Goal: Task Accomplishment & Management: Use online tool/utility

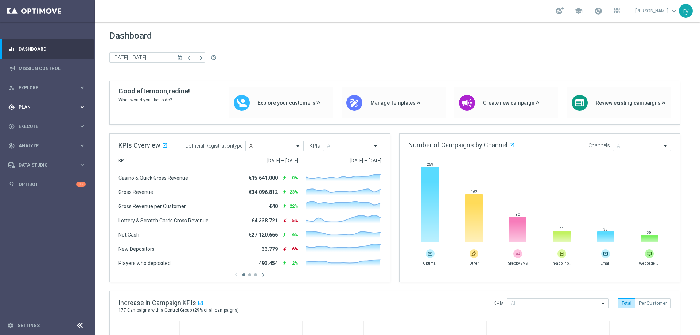
click at [76, 109] on div "gps_fixed Plan" at bounding box center [43, 107] width 70 height 7
click at [59, 143] on span "Templates" at bounding box center [45, 144] width 52 height 4
click at [53, 152] on link "Optimail" at bounding box center [49, 155] width 53 height 6
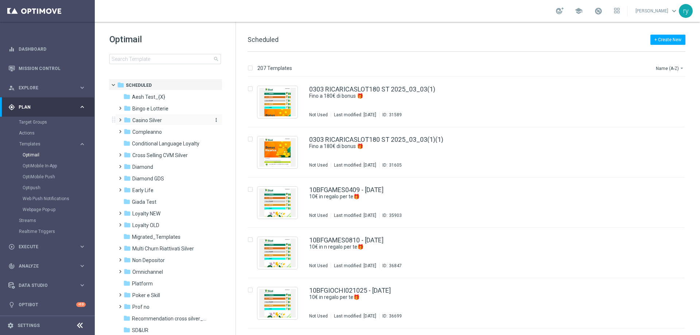
click at [158, 121] on span "Casino Silver" at bounding box center [147, 120] width 30 height 7
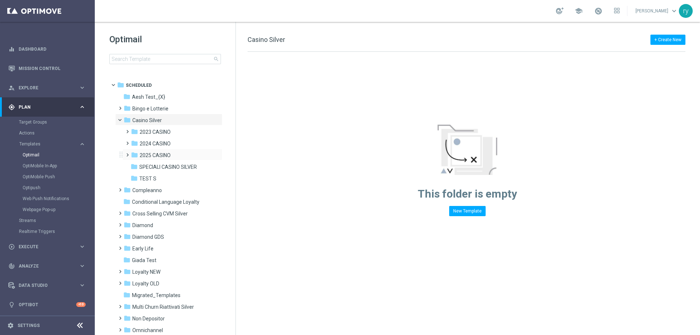
click at [159, 151] on div "folder 2025 CASINO more_vert" at bounding box center [173, 155] width 100 height 12
click at [163, 150] on div "folder 2025 CASINO more_vert" at bounding box center [173, 155] width 100 height 12
click at [143, 156] on span "2025 CASINO" at bounding box center [155, 155] width 31 height 7
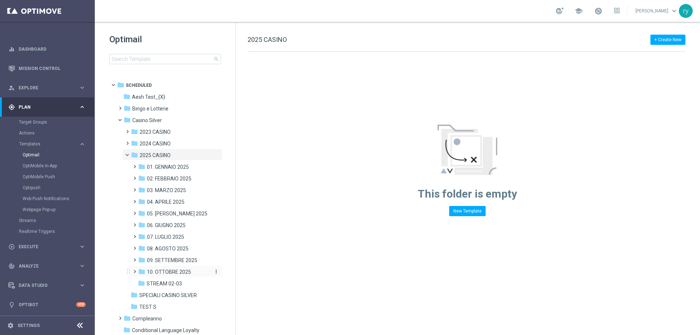
click at [171, 270] on span "10. OTTOBRE 2025" at bounding box center [169, 272] width 44 height 7
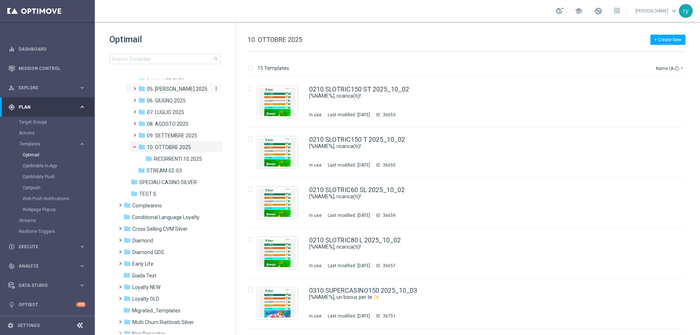
scroll to position [146, 0]
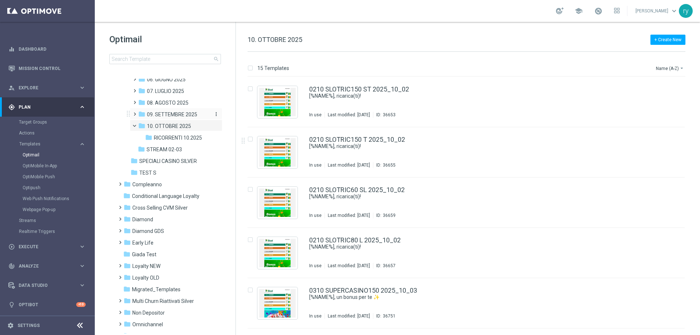
click at [177, 117] on span "09. SETTEMBRE 2025" at bounding box center [172, 114] width 50 height 7
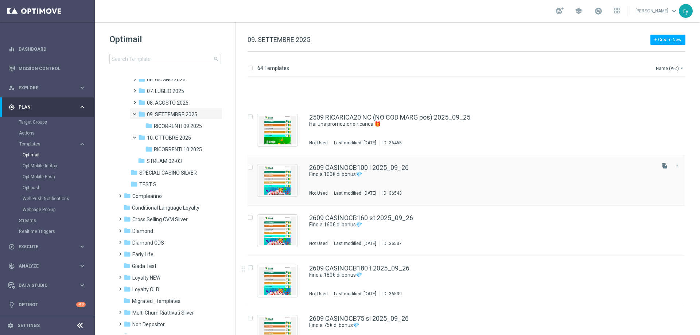
scroll to position [2731, 0]
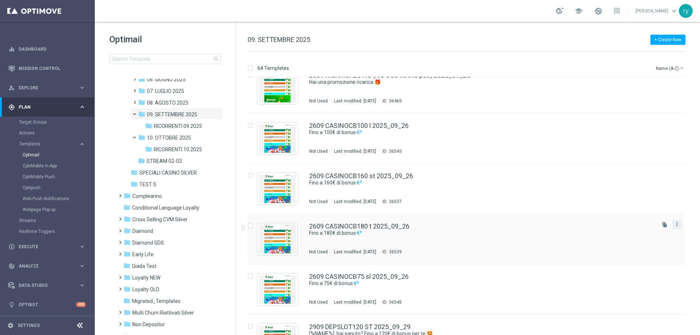
click at [674, 226] on icon "more_vert" at bounding box center [677, 224] width 6 height 6
click at [654, 242] on div "Copy To" at bounding box center [647, 242] width 44 height 5
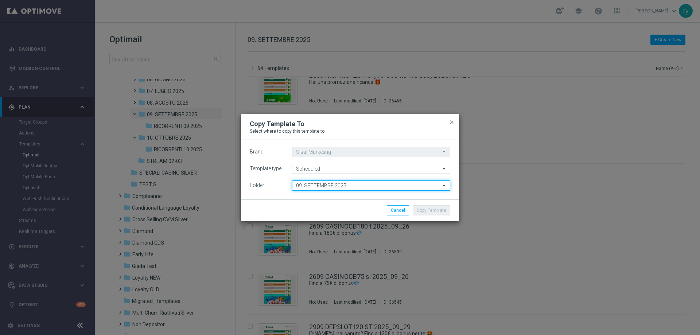
click at [379, 182] on input "09. SETTEMBRE 2025" at bounding box center [371, 185] width 158 height 10
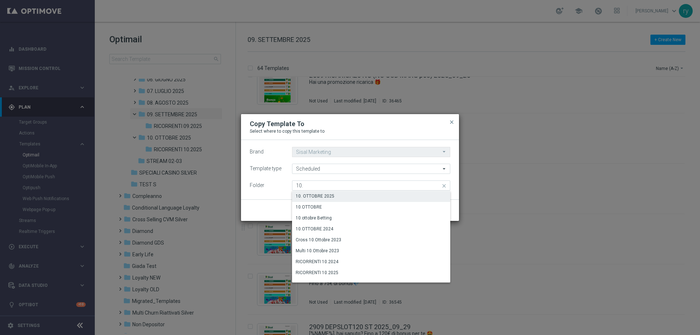
click at [372, 194] on div "10. OTTOBRE 2025" at bounding box center [371, 196] width 158 height 10
type input "10. OTTOBRE 2025"
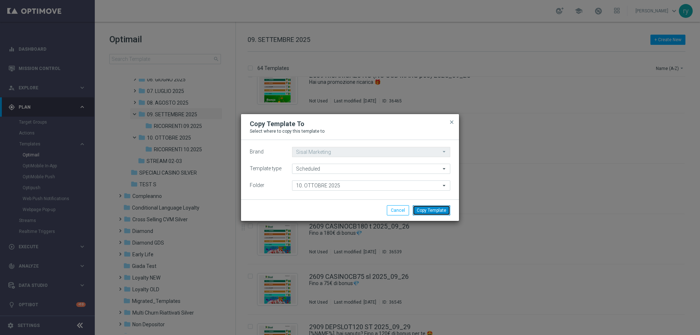
click at [437, 210] on button "Copy Template" at bounding box center [432, 210] width 38 height 10
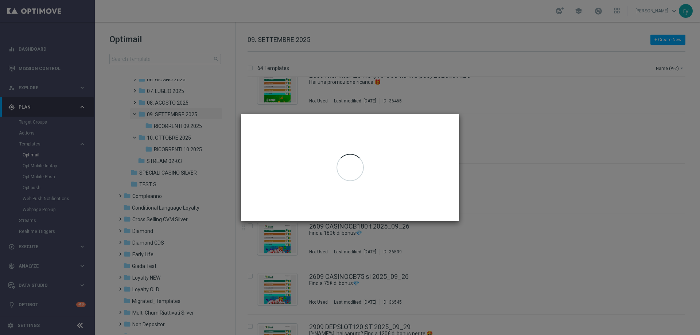
scroll to position [0, 0]
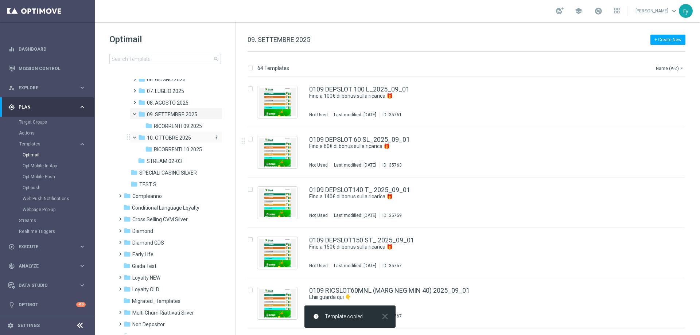
click at [176, 136] on span "10. OTTOBRE 2025" at bounding box center [169, 138] width 44 height 7
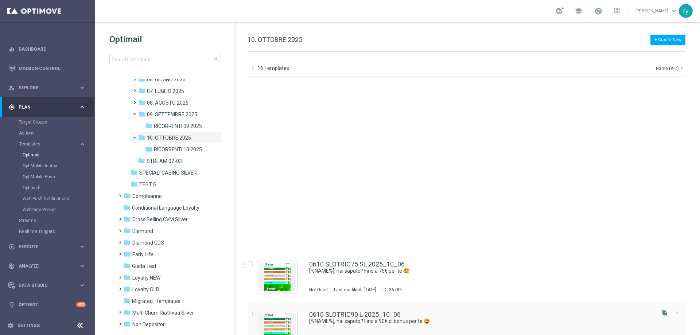
scroll to position [547, 0]
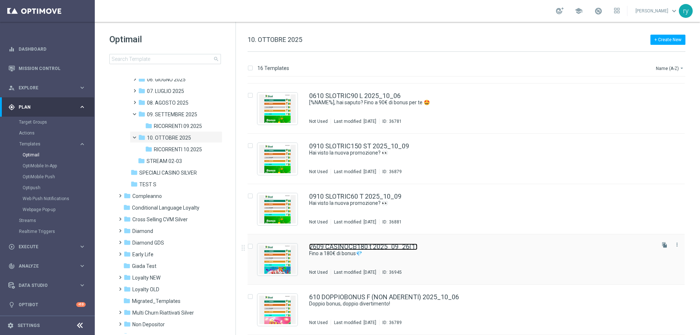
click at [409, 244] on link "2609 CASINOCB180 t 2025_09_26(1)" at bounding box center [363, 247] width 108 height 7
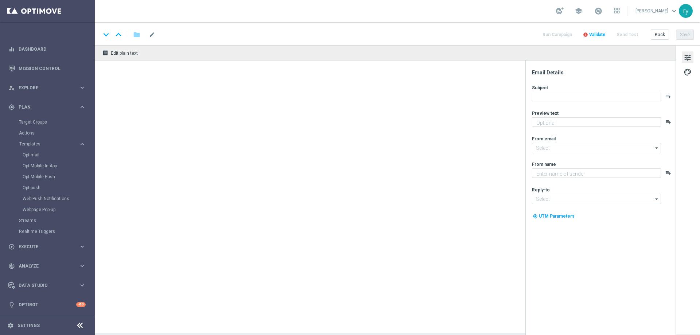
type textarea "Scopri la promozione che ti abbiamo riservato"
type input "[EMAIL_ADDRESS][DOMAIN_NAME]"
type textarea "Sisal"
type input "[EMAIL_ADDRESS][DOMAIN_NAME]"
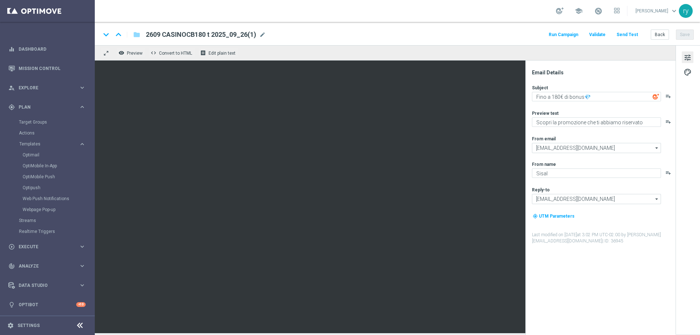
click at [233, 36] on span "2609 CASINOCB180 t 2025_09_26(1)" at bounding box center [201, 34] width 110 height 9
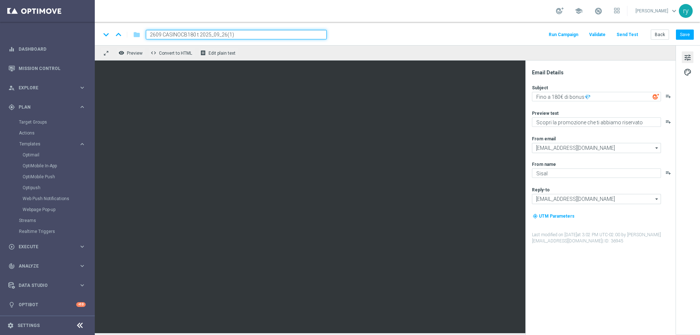
drag, startPoint x: 198, startPoint y: 36, endPoint x: 106, endPoint y: 46, distance: 92.5
click at [106, 46] on div "keyboard_arrow_down keyboard_arrow_up folder 2609 CASINOCB180 t 2025_09_26(1) R…" at bounding box center [397, 177] width 605 height 311
paste input "1010 CASINOCB180"
type input "1010 CASINOCB180 2025_10_10"
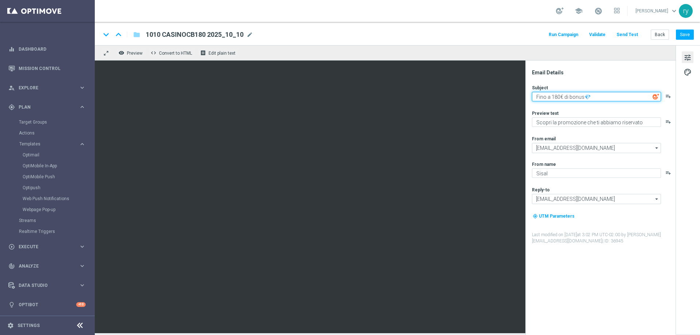
paste textarea "🥁 [PERSON_NAME]🥁"
type textarea "🥁 [PERSON_NAME]🥁"
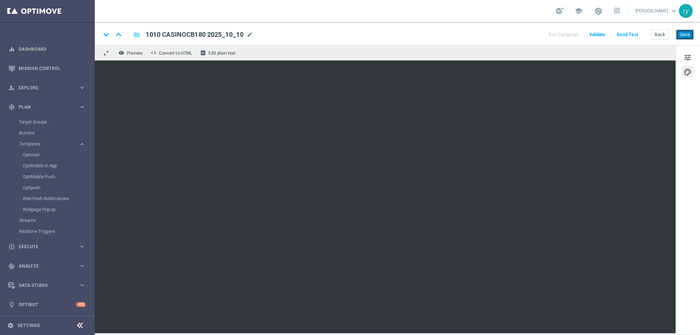
click at [682, 36] on button "Save" at bounding box center [685, 35] width 18 height 10
click at [666, 35] on button "Back" at bounding box center [660, 35] width 18 height 10
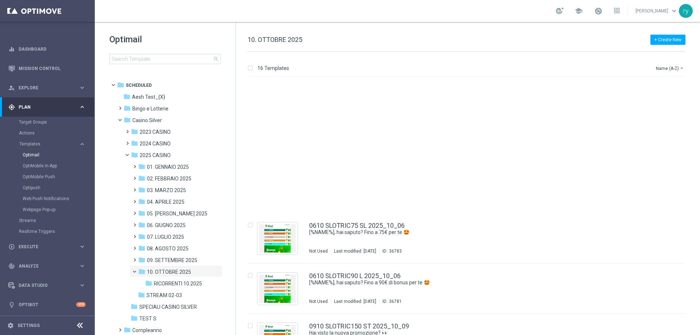
scroll to position [547, 0]
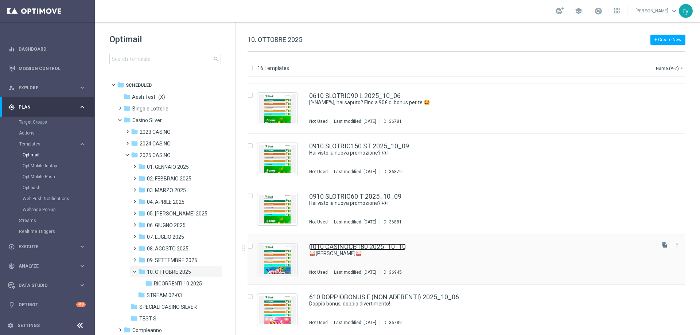
click at [397, 245] on link "1010 CASINOCB180 2025_10_10" at bounding box center [357, 247] width 97 height 7
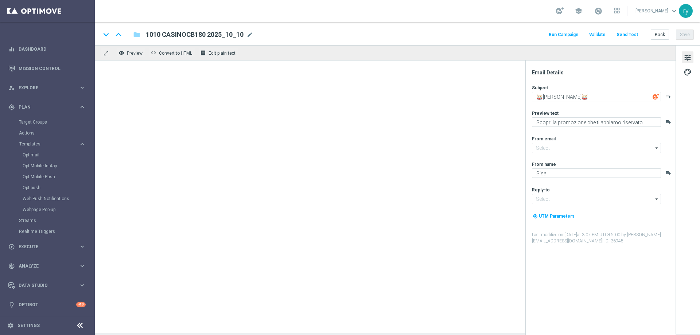
type input "[EMAIL_ADDRESS][DOMAIN_NAME]"
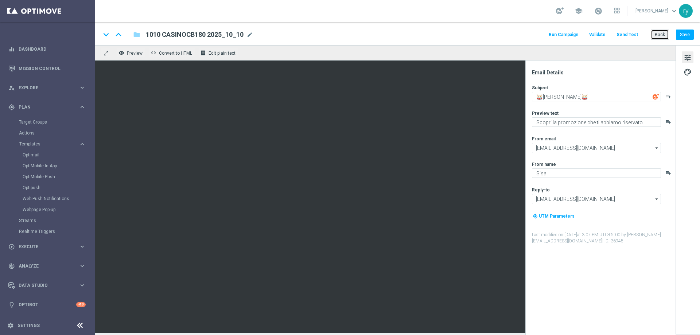
click at [667, 32] on button "Back" at bounding box center [660, 35] width 18 height 10
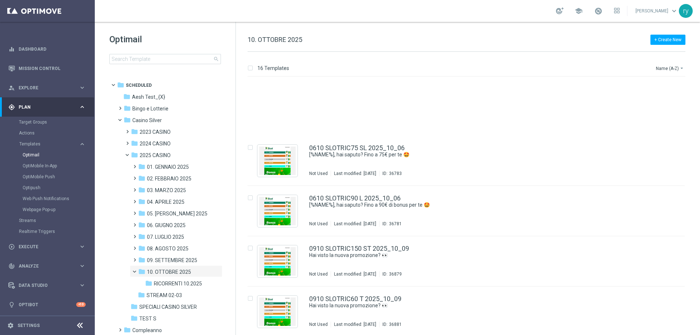
scroll to position [547, 0]
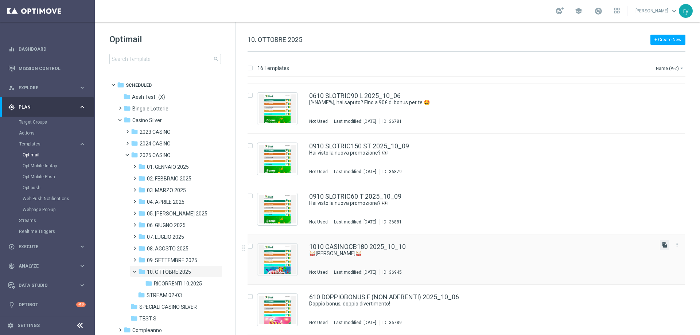
click at [664, 245] on icon "file_copy" at bounding box center [665, 245] width 6 height 6
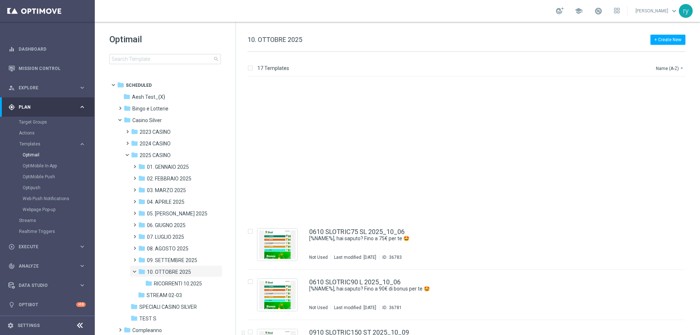
scroll to position [597, 0]
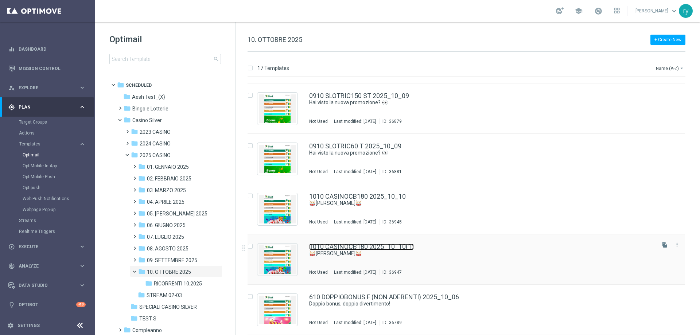
click at [378, 248] on link "1010 CASINOCB180 2025_10_10(1)" at bounding box center [361, 247] width 105 height 7
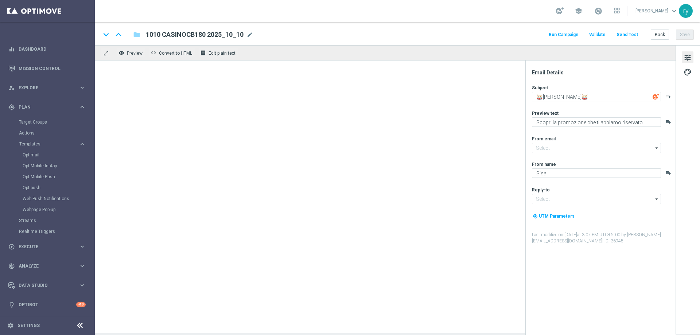
type input "[EMAIL_ADDRESS][DOMAIN_NAME]"
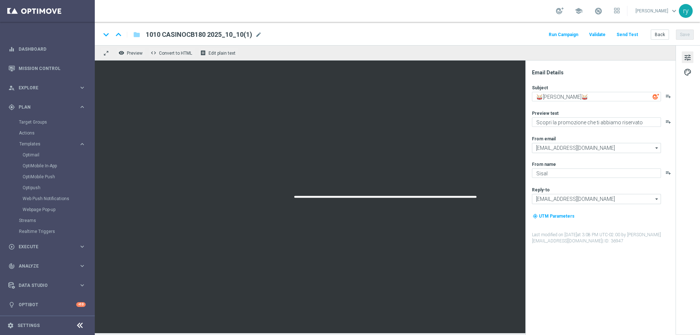
click at [240, 35] on span "1010 CASINOCB180 2025_10_10(1)" at bounding box center [199, 34] width 106 height 9
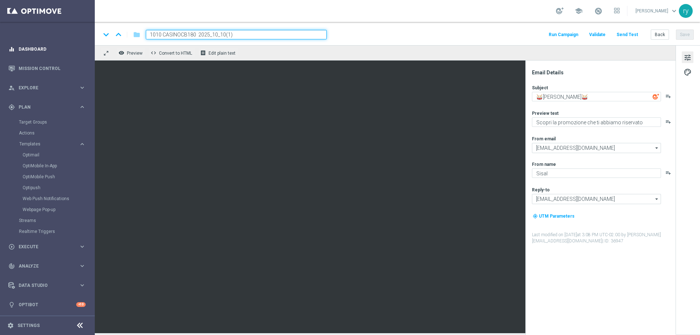
drag, startPoint x: 261, startPoint y: 35, endPoint x: 82, endPoint y: 54, distance: 180.1
click at [82, 54] on main "equalizer Dashboard Mission Control" at bounding box center [350, 167] width 700 height 335
paste input "60"
type input "1010 CASINOCB160 2025_10_10"
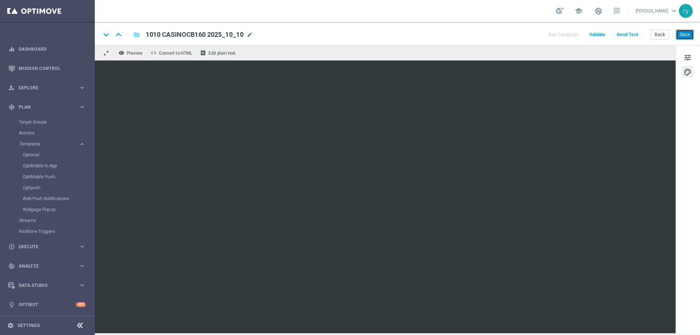
click at [683, 34] on button "Save" at bounding box center [685, 35] width 18 height 10
click at [678, 38] on button "Save" at bounding box center [685, 35] width 18 height 10
click at [660, 38] on button "Back" at bounding box center [660, 35] width 18 height 10
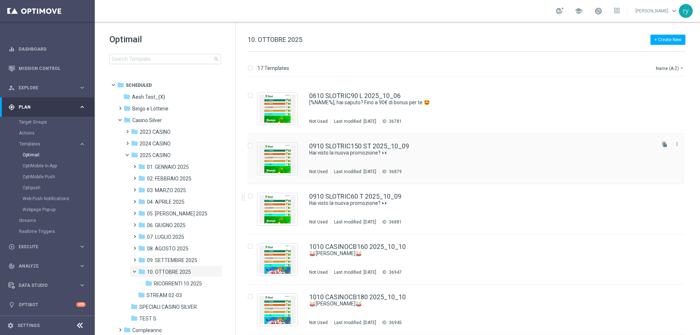
scroll to position [597, 0]
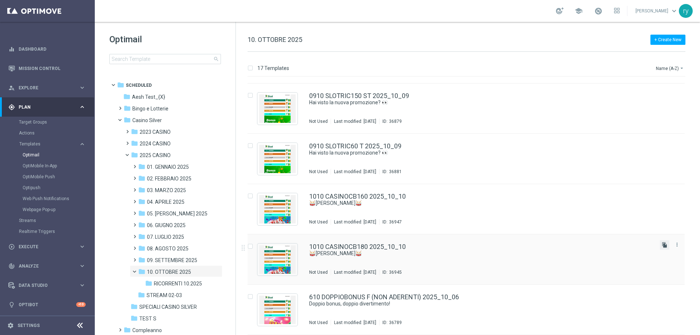
click at [663, 246] on icon "file_copy" at bounding box center [665, 245] width 6 height 6
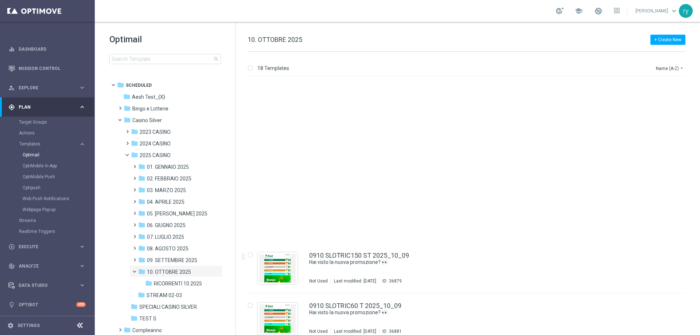
scroll to position [648, 0]
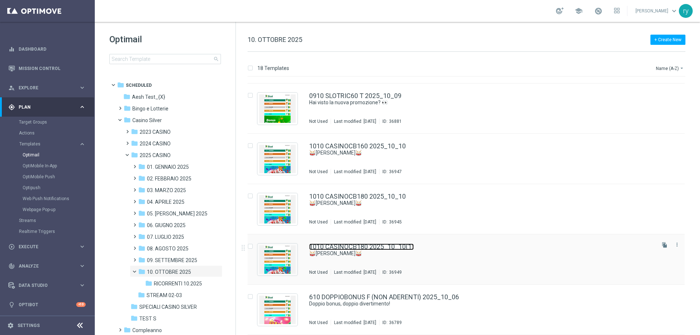
click at [410, 248] on link "1010 CASINOCB180 2025_10_10(1)" at bounding box center [361, 247] width 105 height 7
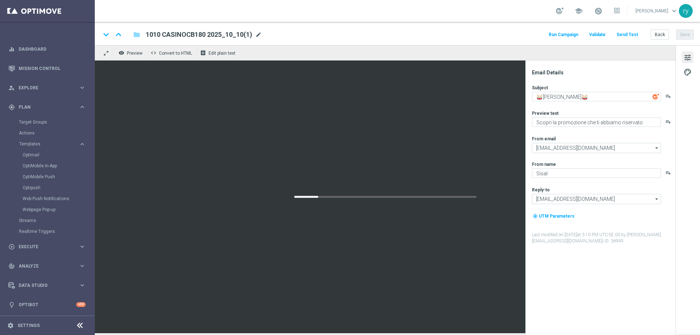
click at [259, 33] on span "mode_edit" at bounding box center [258, 34] width 7 height 7
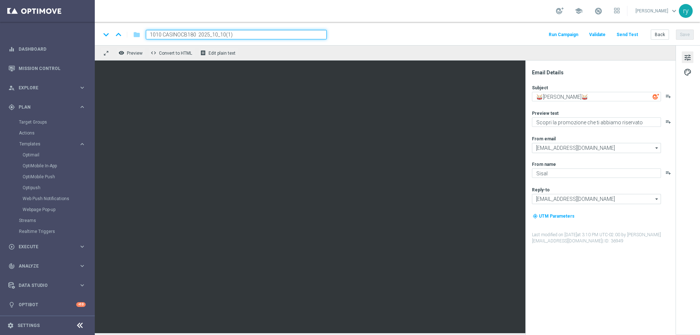
drag, startPoint x: 259, startPoint y: 33, endPoint x: 131, endPoint y: 36, distance: 127.7
click at [131, 36] on div "keyboard_arrow_down keyboard_arrow_up folder 1010 CASINOCB180 2025_10_10(1)" at bounding box center [214, 34] width 226 height 9
paste input "20"
type input "1010 CASINOCB120 2025_10_10"
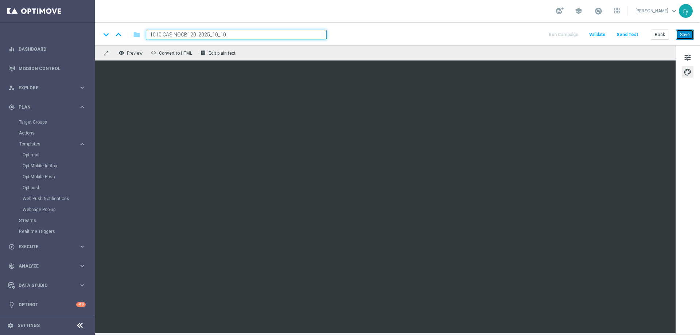
click at [687, 35] on button "Save" at bounding box center [685, 35] width 18 height 10
click at [660, 36] on button "Back" at bounding box center [660, 35] width 18 height 10
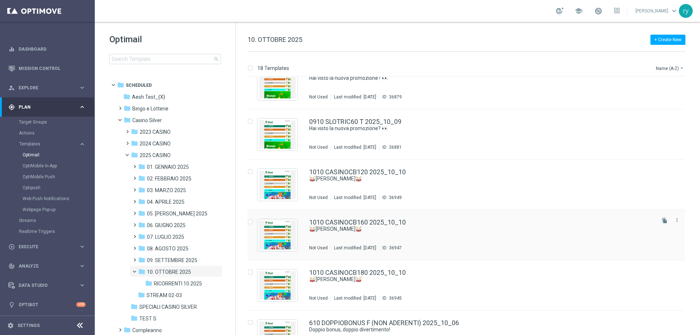
scroll to position [648, 0]
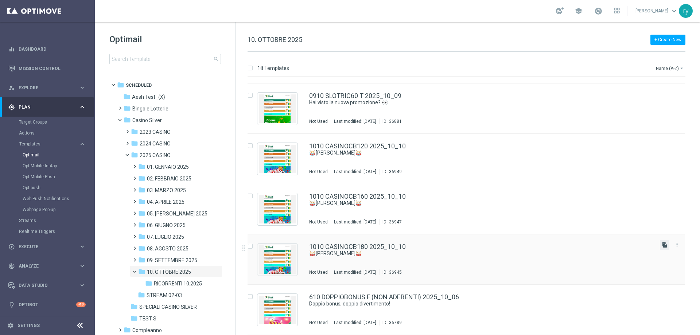
click at [663, 245] on icon "file_copy" at bounding box center [665, 245] width 6 height 6
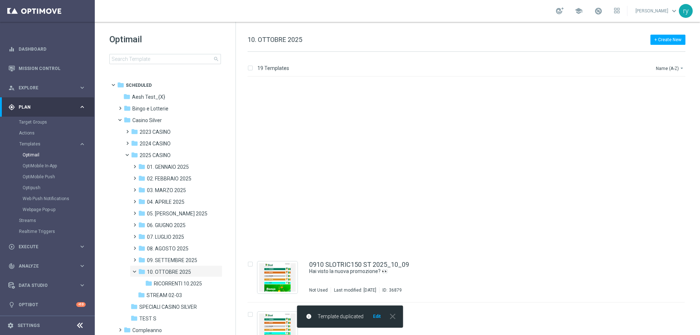
scroll to position [698, 0]
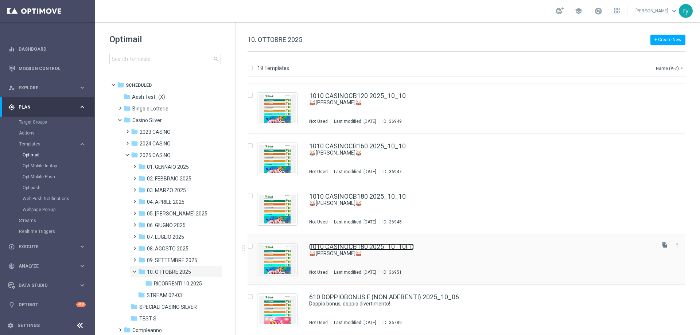
click at [390, 245] on link "1010 CASINOCB180 2025_10_10(1)" at bounding box center [361, 247] width 105 height 7
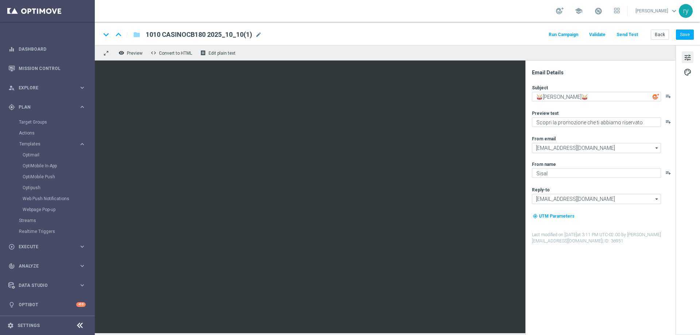
click at [254, 34] on div "1010 CASINOCB180 2025_10_10(1) mode_edit" at bounding box center [204, 34] width 116 height 9
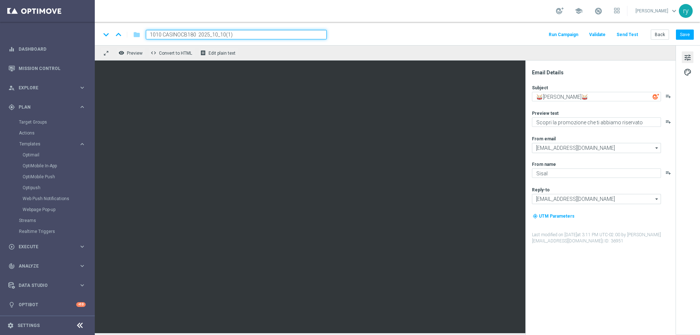
drag, startPoint x: 180, startPoint y: 34, endPoint x: 154, endPoint y: 36, distance: 26.3
click at [154, 36] on input "1010 CASINOCB180 2025_10_10(1)" at bounding box center [236, 34] width 181 height 9
type input "1"
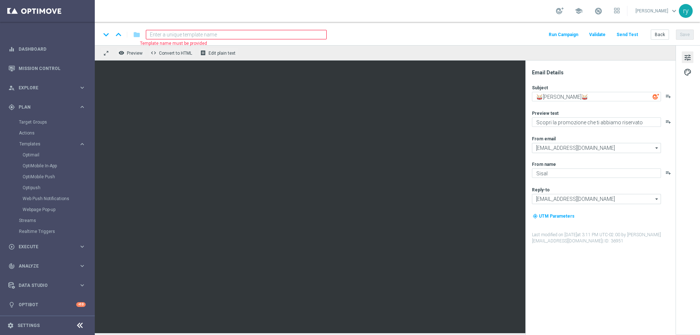
paste input "1010 CASINOCB100"
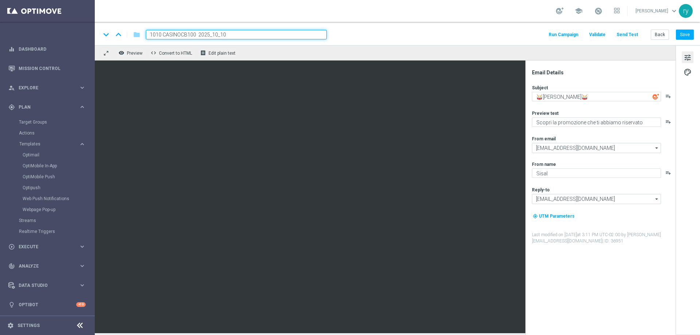
type input "1010 CASINOCB100 2025_10_10"
click at [381, 34] on div "keyboard_arrow_down keyboard_arrow_up folder 1010 CASINOCB100 2025_10_10 Run Ca…" at bounding box center [397, 34] width 593 height 9
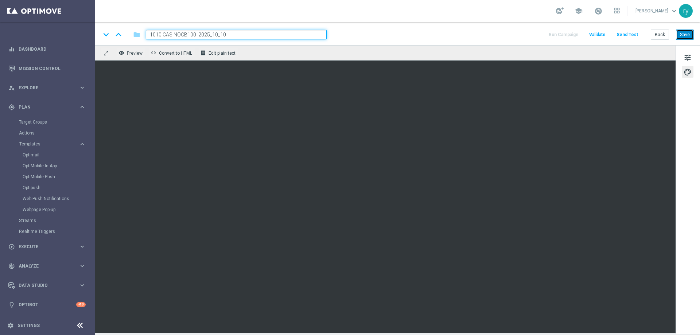
click at [687, 30] on button "Save" at bounding box center [685, 35] width 18 height 10
click at [663, 37] on button "Back" at bounding box center [660, 35] width 18 height 10
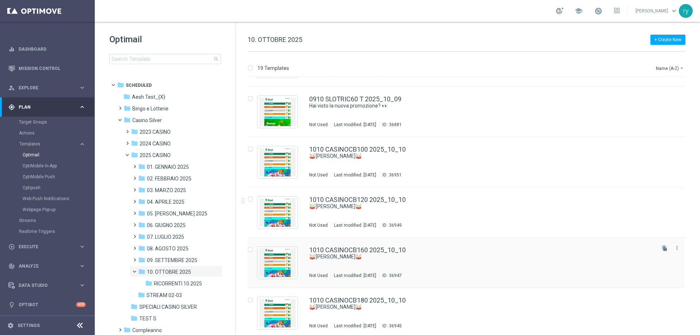
scroll to position [698, 0]
